Goal: Transaction & Acquisition: Purchase product/service

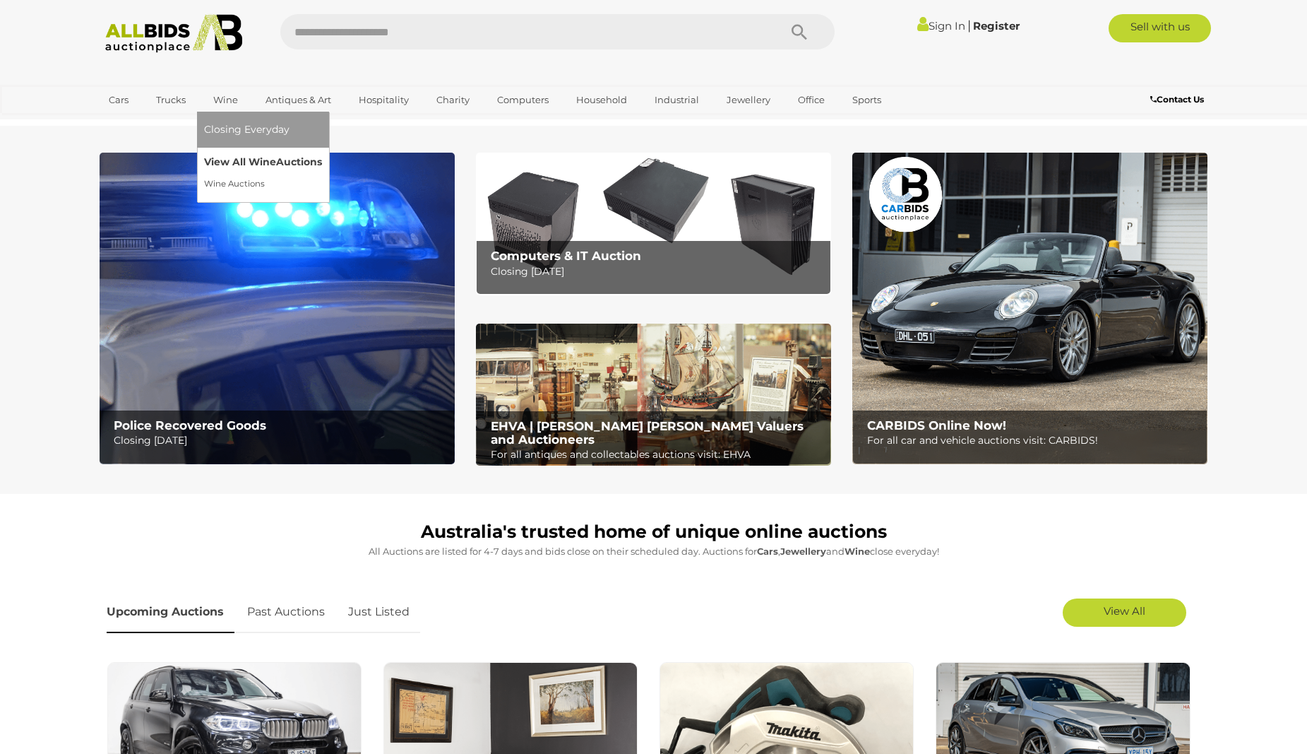
click at [218, 159] on link "View All Wine Auctions" at bounding box center [263, 162] width 118 height 22
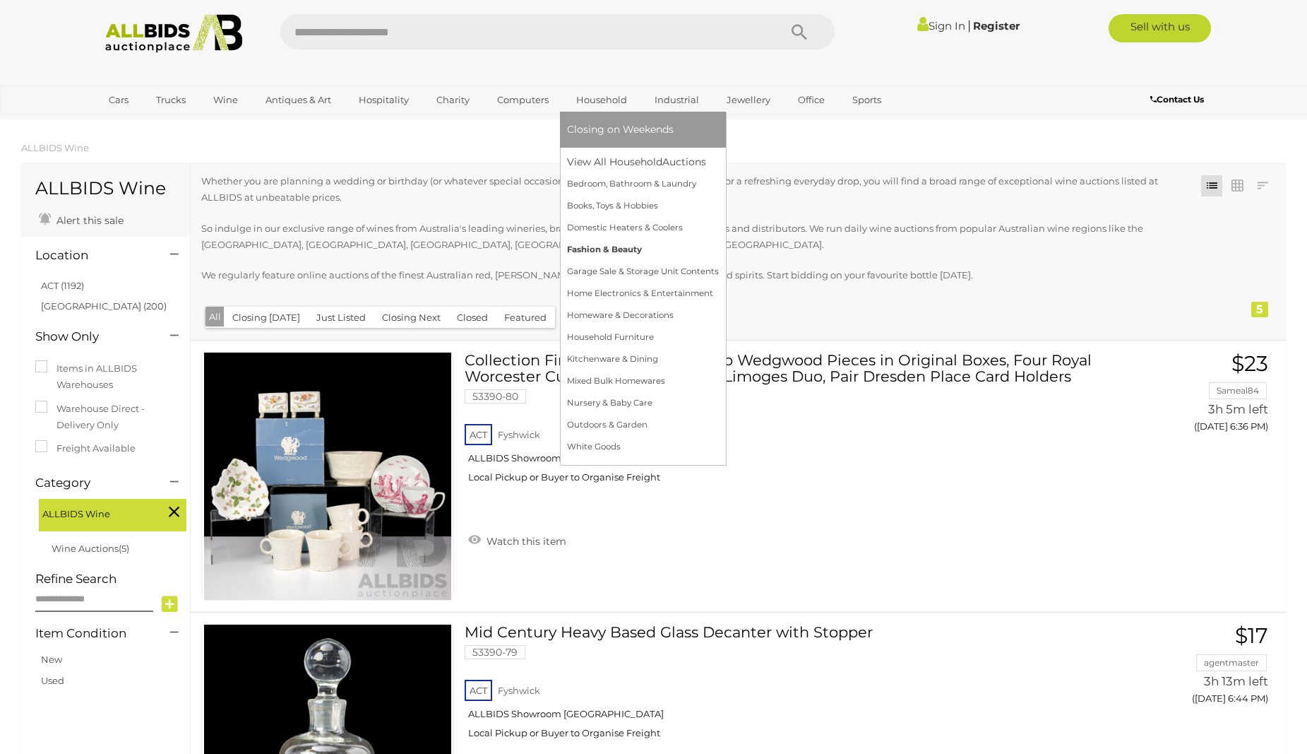
click at [592, 243] on link "Fashion & Beauty" at bounding box center [643, 250] width 152 height 22
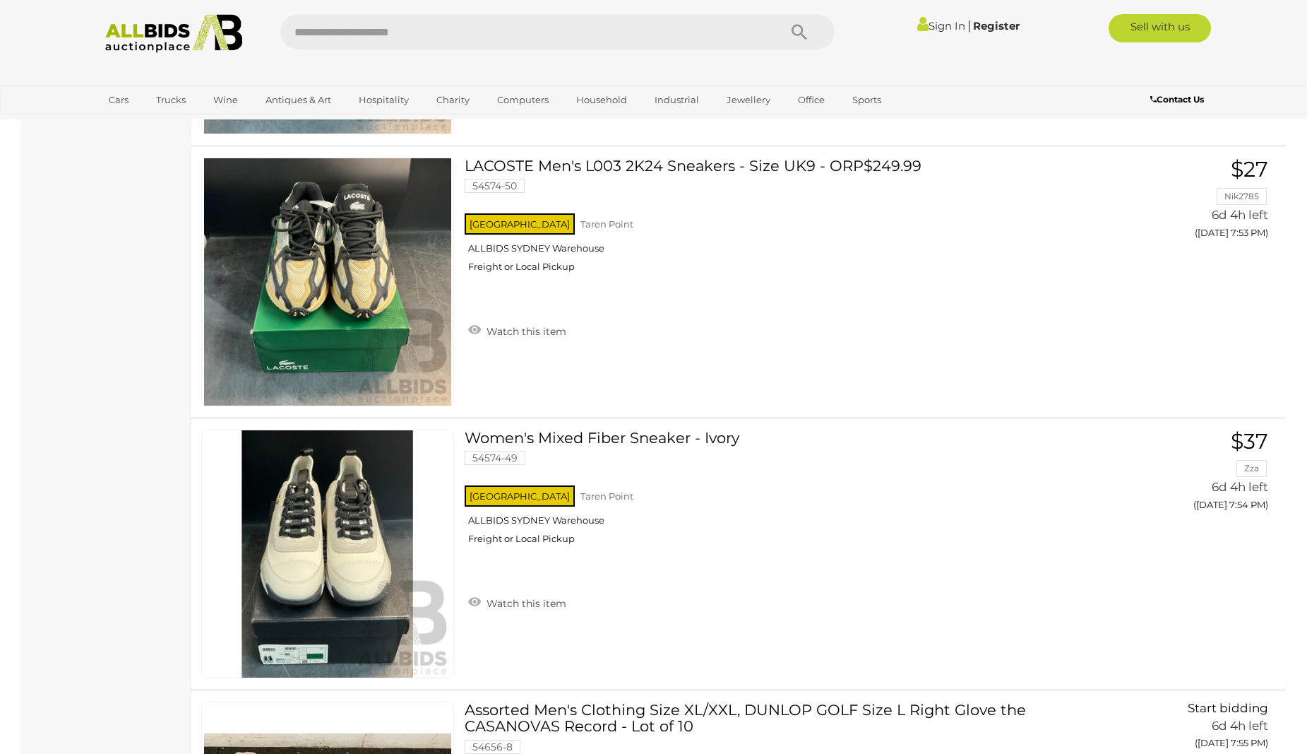
scroll to position [7003, 0]
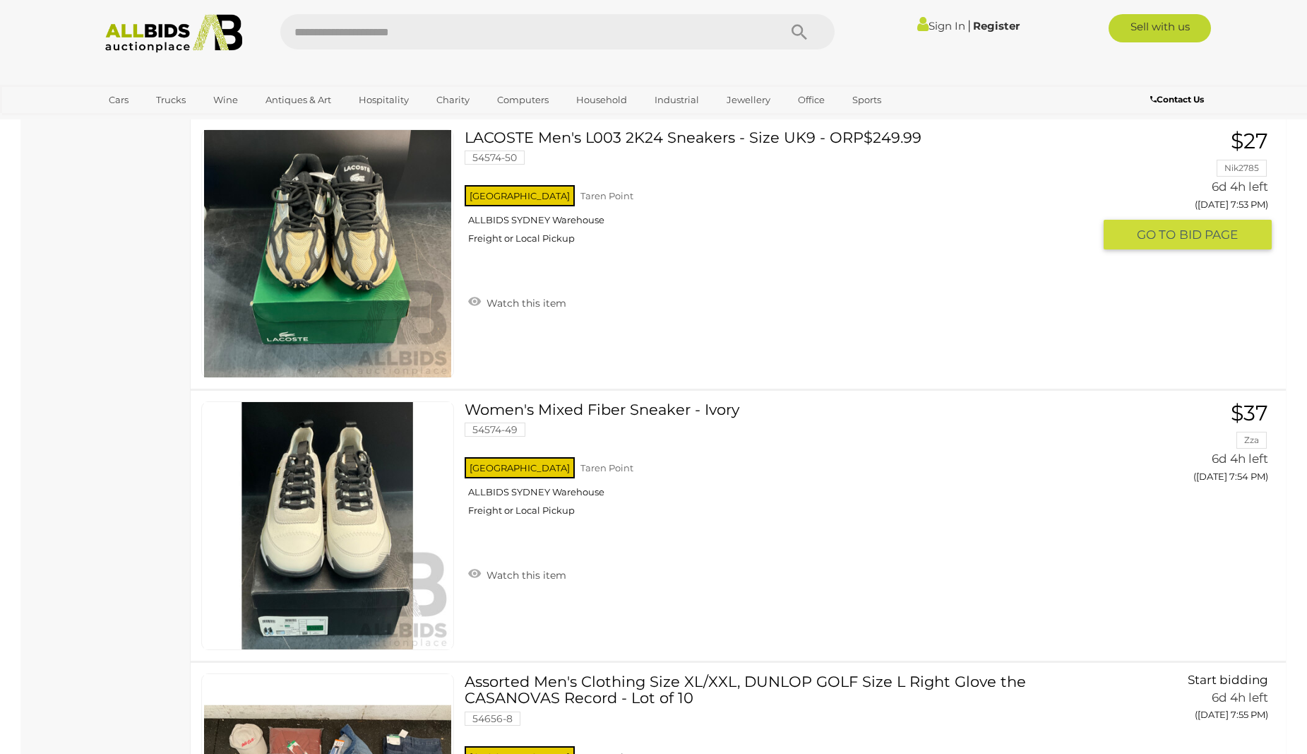
click at [577, 138] on link "LACOSTE Men's L003 2K24 Sneakers - Size UK9 - ORP$249.99 54574-50 NSW Taren Poi…" at bounding box center [784, 192] width 618 height 126
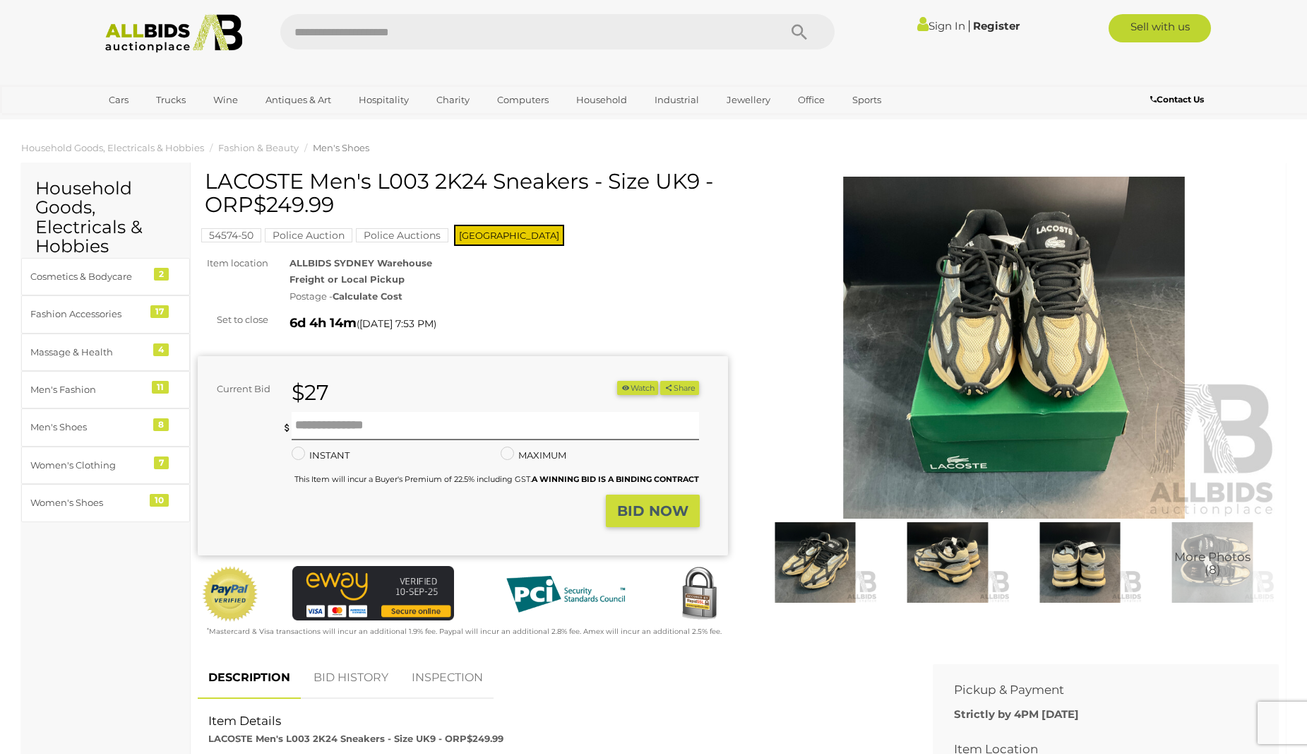
click at [347, 292] on strong "Calculate Cost" at bounding box center [368, 295] width 70 height 11
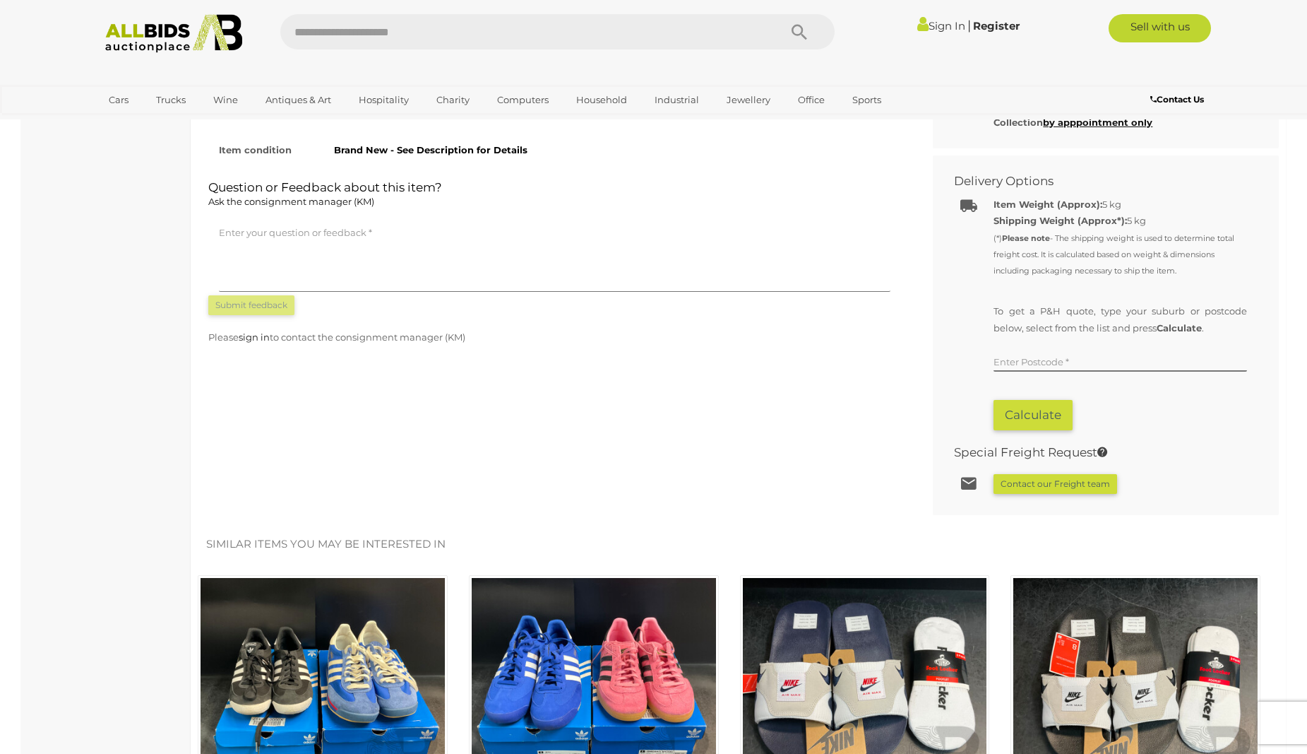
click at [939, 21] on link "Sign In" at bounding box center [941, 25] width 48 height 13
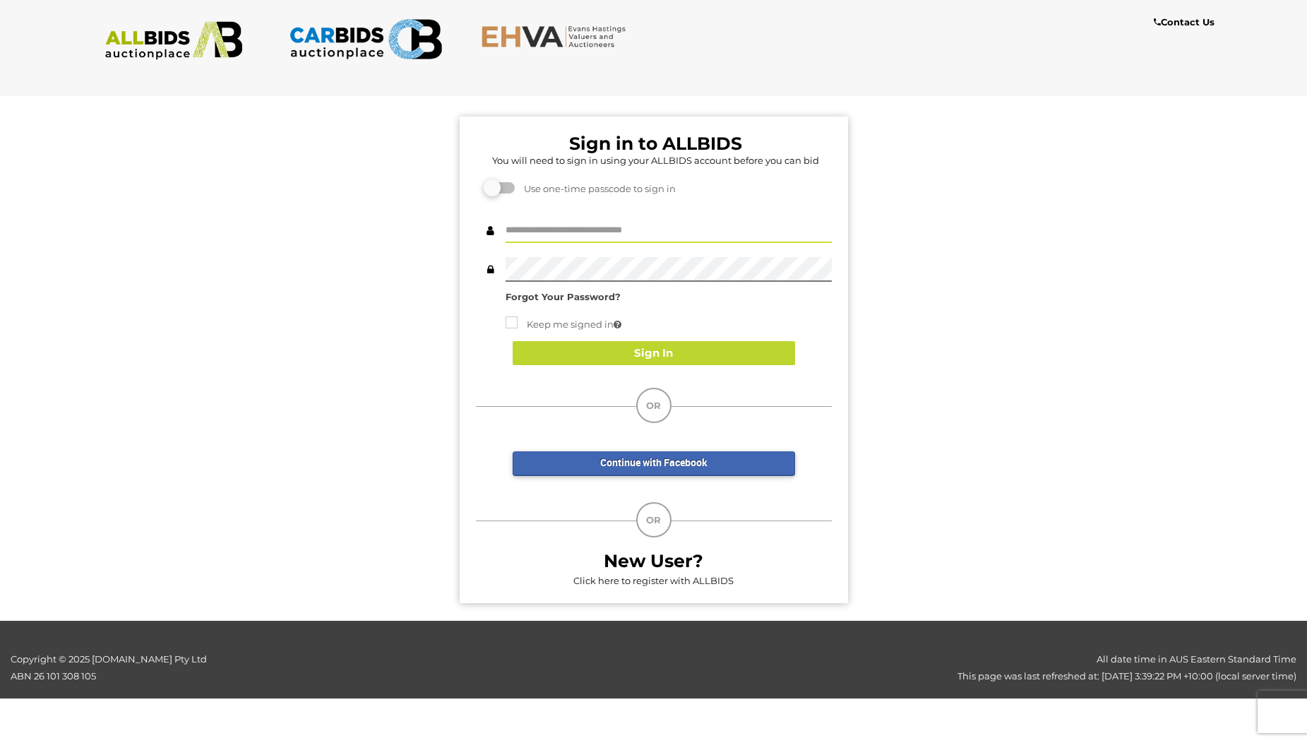
click at [535, 230] on input "text" at bounding box center [669, 230] width 326 height 25
type input "*"
type input "**********"
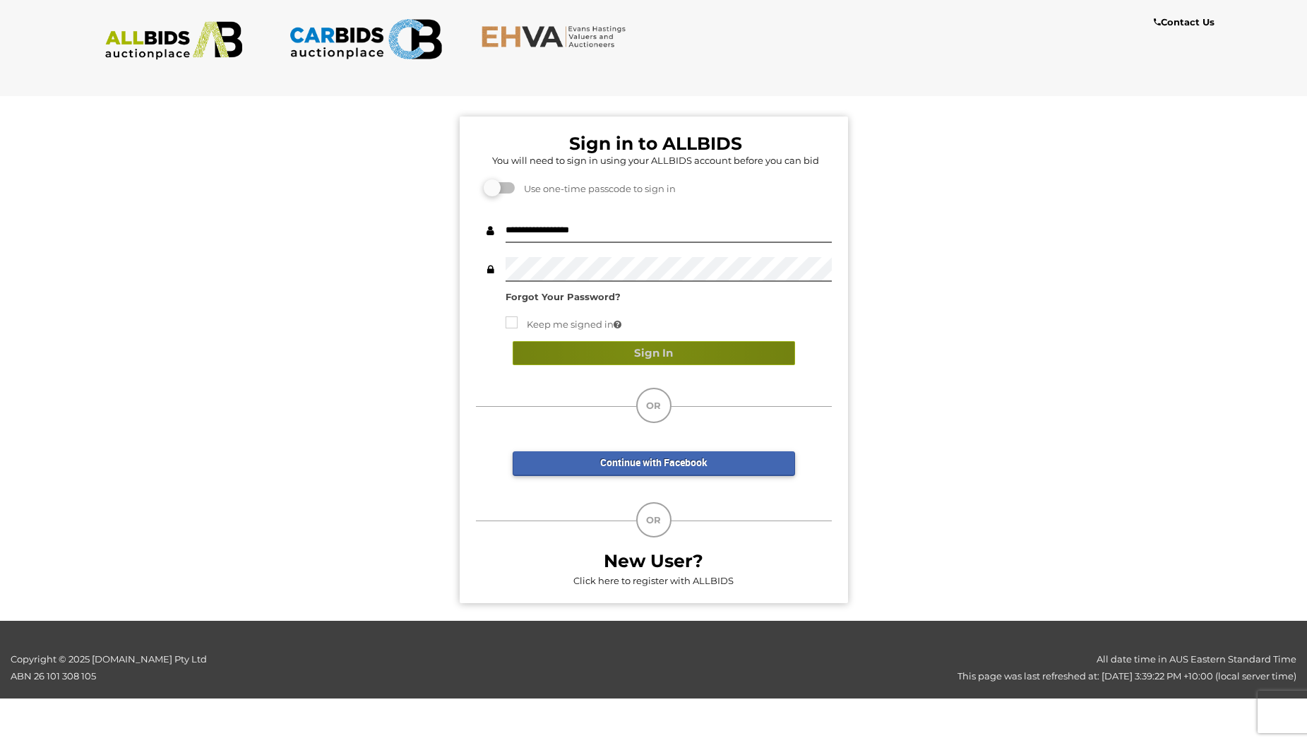
click at [646, 349] on button "Sign In" at bounding box center [654, 353] width 282 height 25
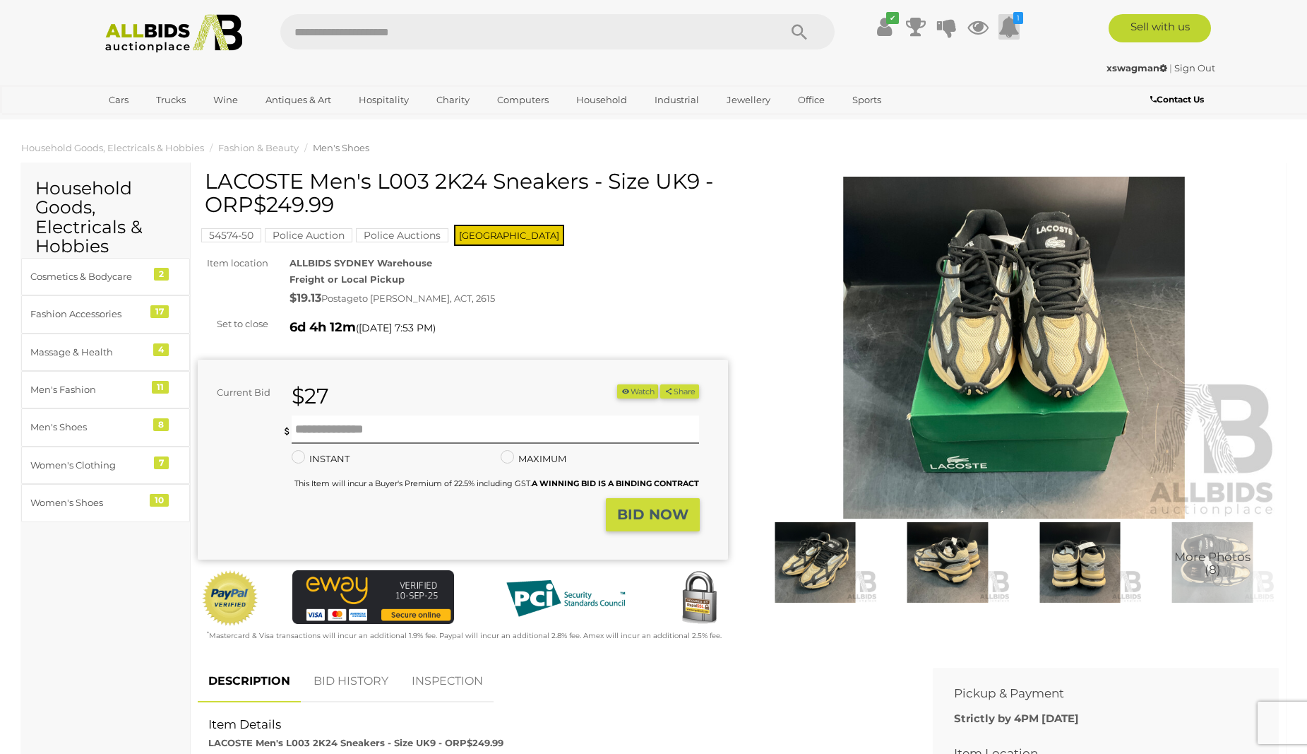
click at [1014, 30] on icon at bounding box center [1009, 26] width 21 height 25
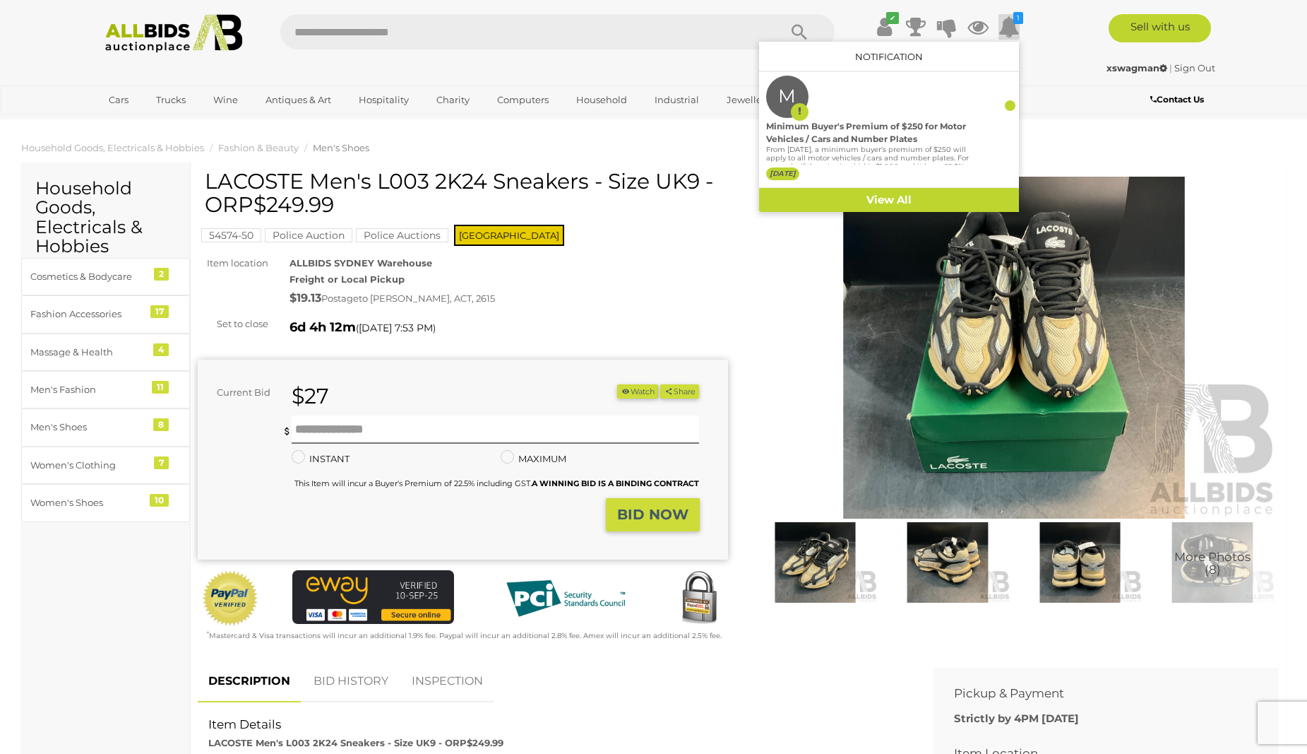
click at [1035, 73] on div "xswagman | Sign Out" at bounding box center [654, 68] width 1123 height 16
